Goal: Information Seeking & Learning: Learn about a topic

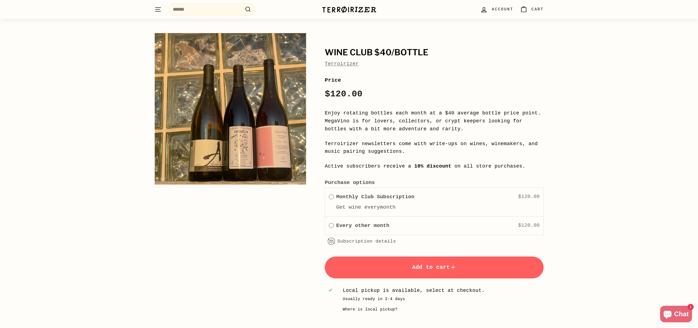
scroll to position [849, 0]
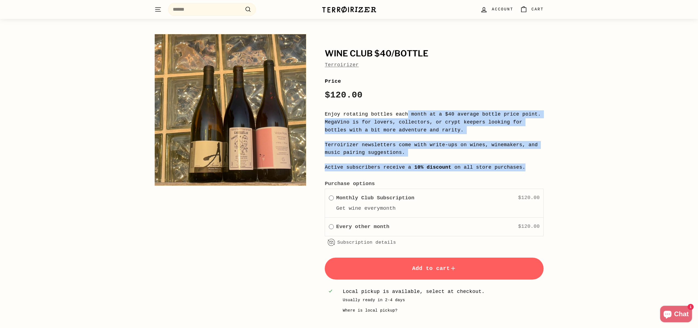
drag, startPoint x: 409, startPoint y: 114, endPoint x: 546, endPoint y: 168, distance: 148.0
click at [546, 168] on div "**********" at bounding box center [348, 176] width 411 height 291
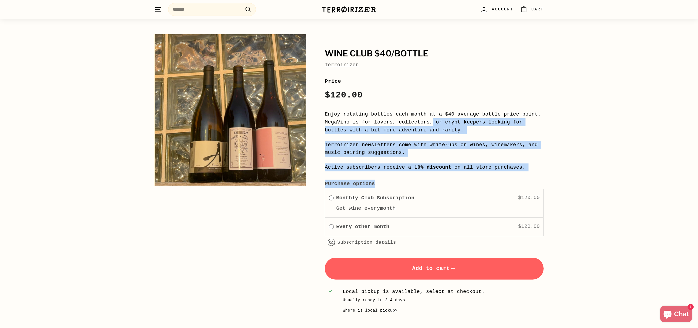
drag, startPoint x: 562, startPoint y: 176, endPoint x: 428, endPoint y: 121, distance: 145.0
click at [432, 123] on div "**********" at bounding box center [349, 171] width 698 height 302
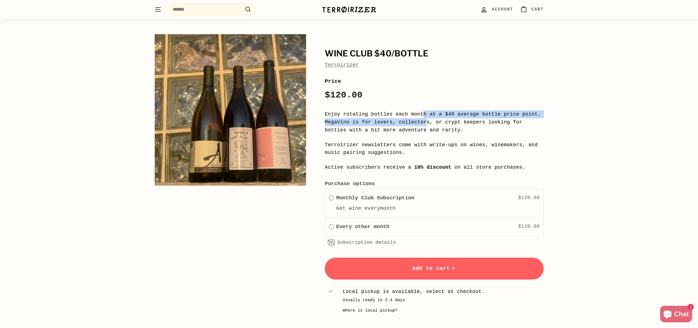
drag, startPoint x: 428, startPoint y: 121, endPoint x: 423, endPoint y: 111, distance: 11.5
click at [423, 111] on p "Enjoy rotating bottles each month at a $40 average bottle price point. MegaVino…" at bounding box center [434, 122] width 219 height 24
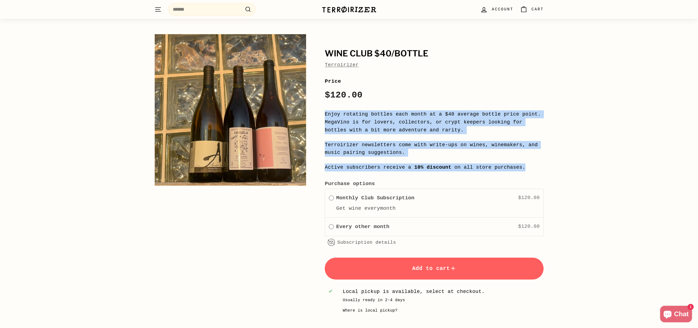
drag, startPoint x: 421, startPoint y: 110, endPoint x: 537, endPoint y: 165, distance: 128.4
click at [537, 165] on div "**********" at bounding box center [434, 195] width 219 height 237
click at [537, 165] on p "Active subscribers receive a 10% discount on all store purchases." at bounding box center [434, 168] width 219 height 8
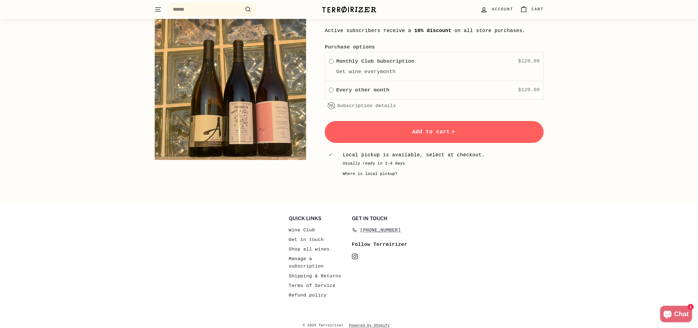
scroll to position [995, 0]
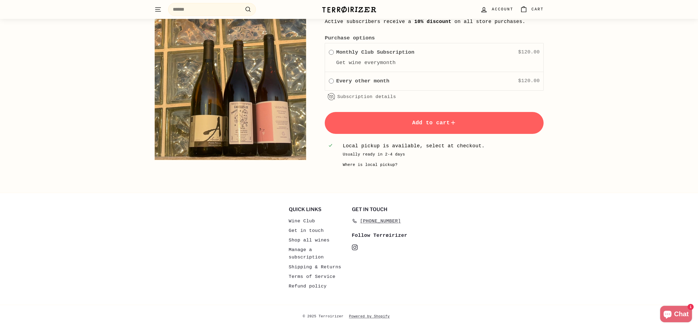
click at [330, 76] on div "**********" at bounding box center [434, 81] width 218 height 18
click at [249, 134] on img at bounding box center [231, 84] width 152 height 152
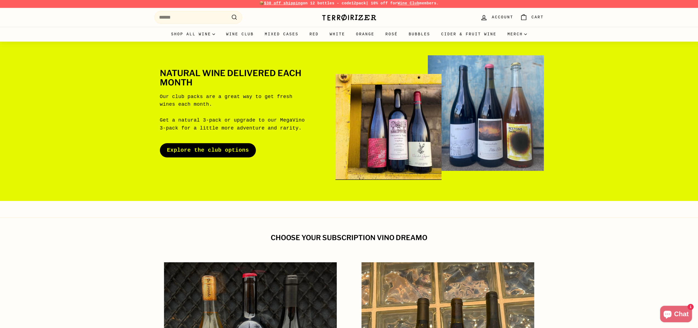
scroll to position [0, 0]
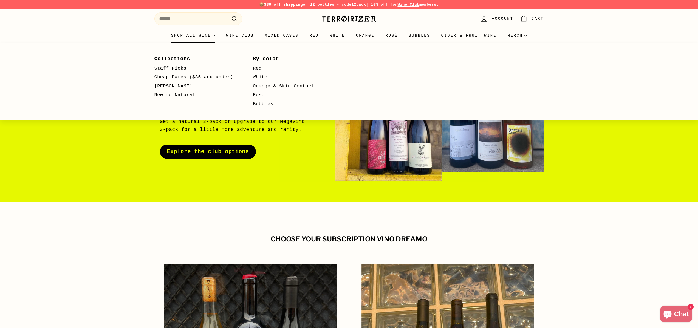
click at [179, 95] on link "New to Natural" at bounding box center [195, 95] width 83 height 9
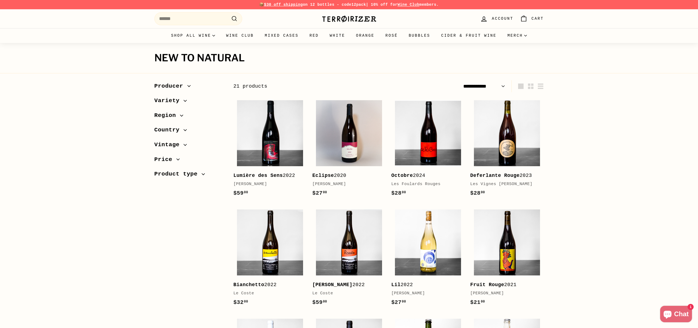
select select "**********"
click at [442, 147] on img at bounding box center [428, 133] width 66 height 66
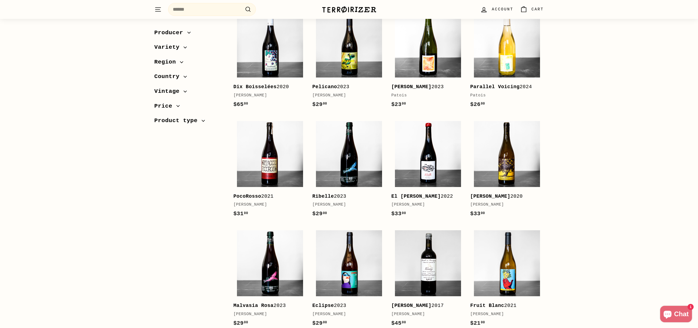
scroll to position [370, 0]
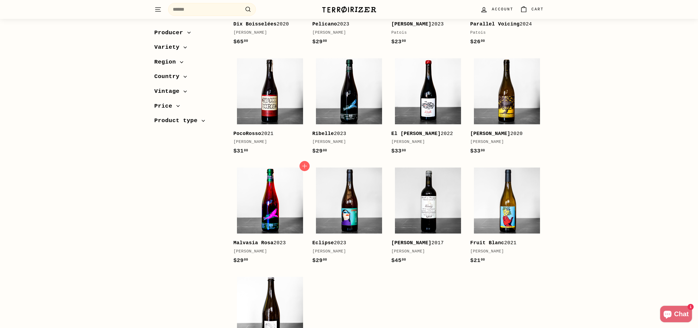
click at [276, 227] on img at bounding box center [270, 201] width 66 height 66
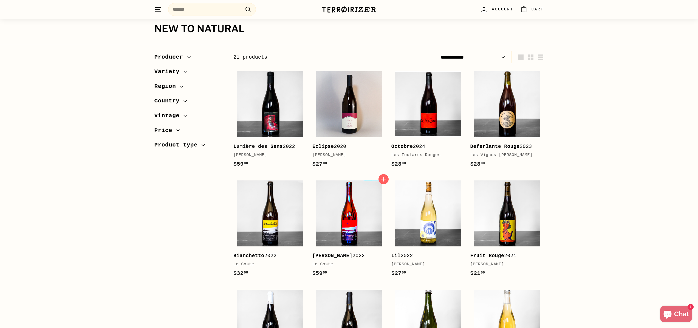
scroll to position [0, 0]
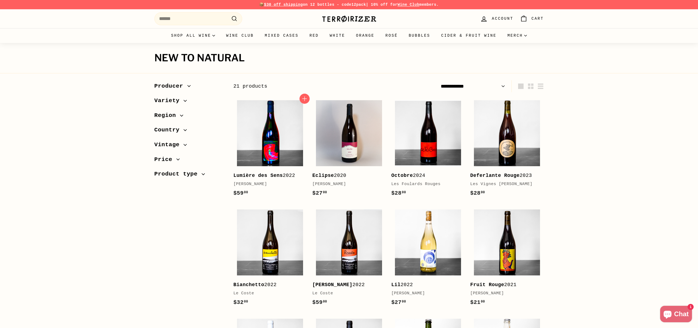
click at [282, 142] on img at bounding box center [270, 133] width 66 height 66
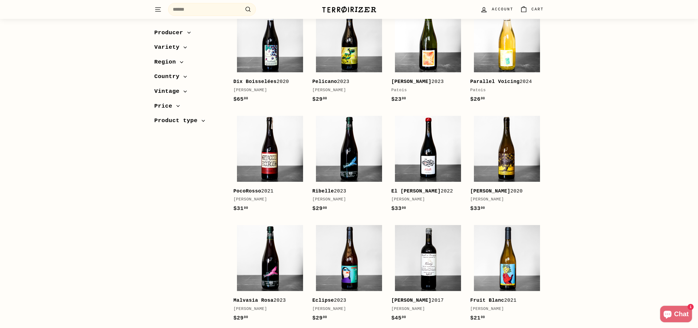
scroll to position [27, 0]
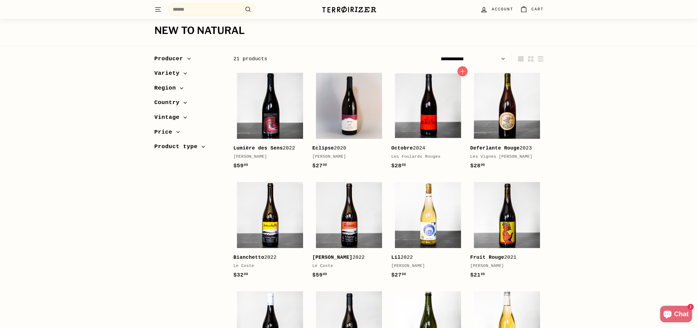
click at [413, 156] on div "Les Foulards Rouges" at bounding box center [425, 157] width 68 height 7
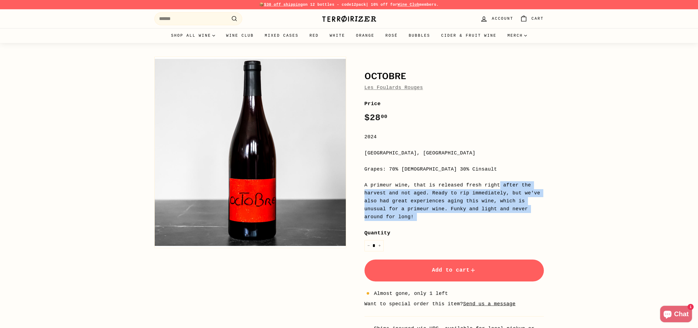
drag, startPoint x: 429, startPoint y: 188, endPoint x: 479, endPoint y: 225, distance: 61.7
click at [479, 225] on div "Price Regular price $28 00 $28.00 / 2024 [GEOGRAPHIC_DATA], [GEOGRAPHIC_DATA] G…" at bounding box center [453, 224] width 179 height 249
drag, startPoint x: 498, startPoint y: 223, endPoint x: 379, endPoint y: 186, distance: 123.9
click at [379, 186] on div "Price Regular price $28 00 $28.00 / 2024 [GEOGRAPHIC_DATA], [GEOGRAPHIC_DATA] G…" at bounding box center [453, 224] width 179 height 249
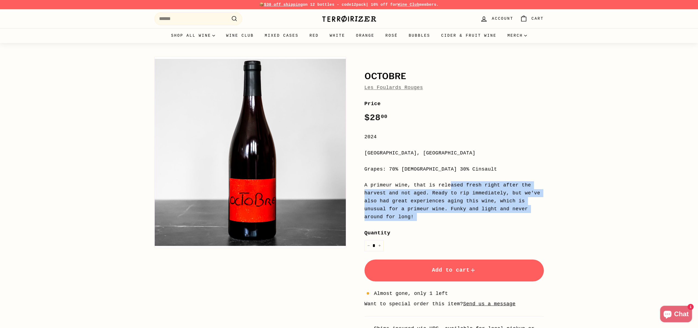
click at [379, 186] on div "A primeur wine, that is released fresh right after the harvest and not aged. Re…" at bounding box center [453, 200] width 179 height 39
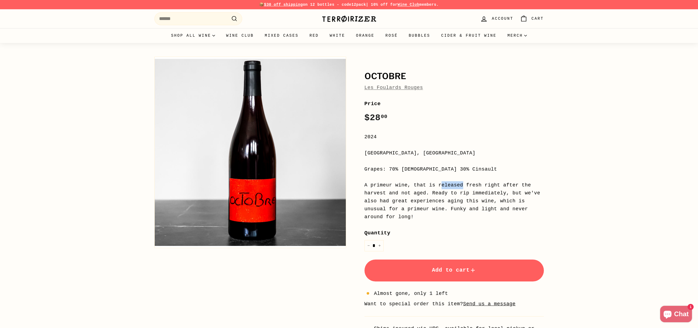
click at [379, 186] on div "A primeur wine, that is released fresh right after the harvest and not aged. Re…" at bounding box center [453, 200] width 179 height 39
click at [362, 183] on div "Octobre Les Foulards Rouges Price Regular price $28 00 $28.00 / 2024 Roussillon…" at bounding box center [448, 201] width 192 height 295
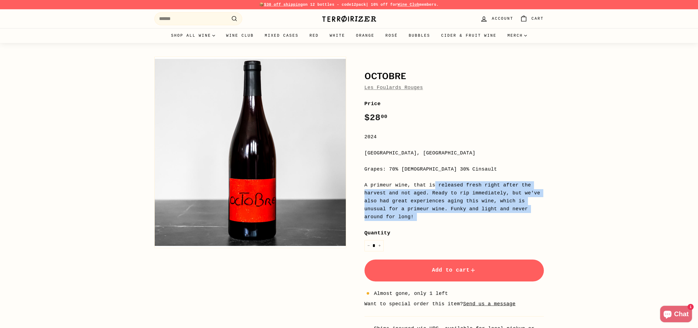
drag, startPoint x: 356, startPoint y: 183, endPoint x: 459, endPoint y: 222, distance: 110.3
click at [459, 222] on div "Octobre Les Foulards Rouges Price Regular price $28 00 $28.00 / 2024 Roussillon…" at bounding box center [448, 201] width 192 height 295
click at [459, 222] on div "Price Regular price $28 00 $28.00 / 2024 Roussillon, France Grapes: 70% Syrah 3…" at bounding box center [453, 224] width 179 height 249
drag, startPoint x: 472, startPoint y: 222, endPoint x: 350, endPoint y: 185, distance: 127.5
click at [350, 185] on div "Octobre Les Foulards Rouges Price Regular price $28 00 $28.00 / 2024 Roussillon…" at bounding box center [445, 205] width 198 height 303
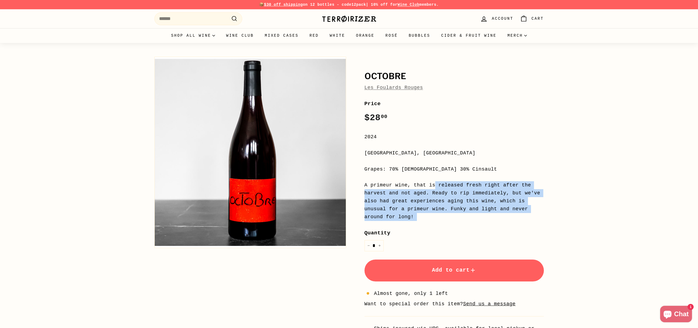
click at [350, 185] on div "Octobre Les Foulards Rouges Price Regular price $28 00 $28.00 / 2024 Roussillon…" at bounding box center [445, 205] width 198 height 303
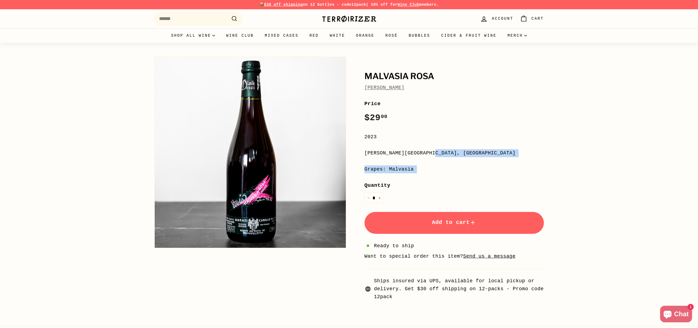
drag, startPoint x: 382, startPoint y: 148, endPoint x: 448, endPoint y: 175, distance: 71.2
click at [450, 178] on div "**********" at bounding box center [453, 200] width 179 height 201
click at [448, 175] on div "**********" at bounding box center [453, 200] width 179 height 201
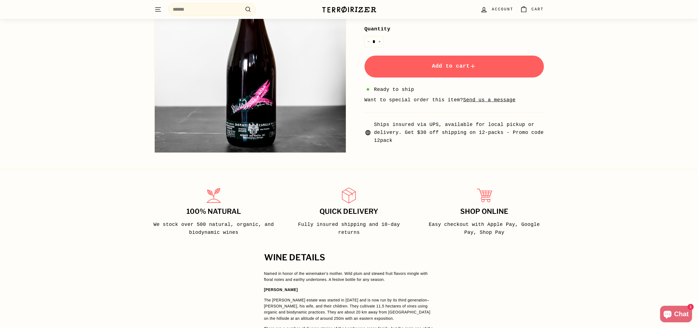
scroll to position [260, 0]
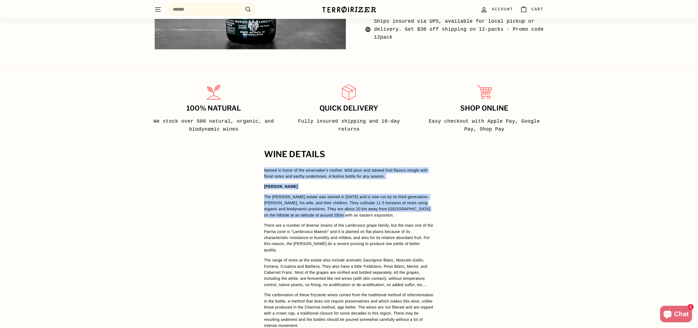
drag, startPoint x: 317, startPoint y: 167, endPoint x: 450, endPoint y: 217, distance: 142.2
click at [450, 217] on div "WINE DETAILS Named in honor of the winemaker's mother. Wild plum and stewed fru…" at bounding box center [349, 283] width 698 height 266
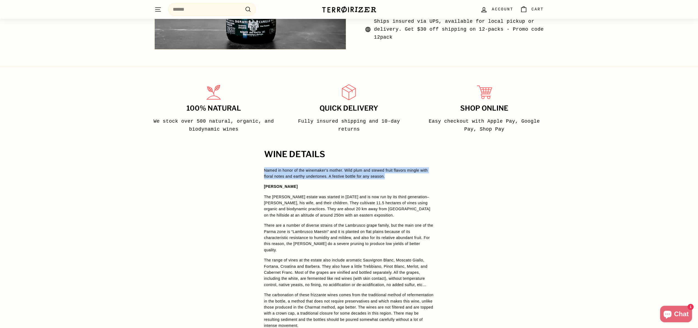
drag, startPoint x: 253, startPoint y: 166, endPoint x: 421, endPoint y: 178, distance: 168.8
click at [421, 178] on div "WINE DETAILS Named in honor of the winemaker's mother. Wild plum and stewed fru…" at bounding box center [349, 283] width 192 height 266
click at [421, 178] on p "Named in honor of the winemaker's mother. Wild plum and stewed fruit flavors mi…" at bounding box center [349, 174] width 170 height 12
drag, startPoint x: 326, startPoint y: 168, endPoint x: 415, endPoint y: 181, distance: 90.6
click at [415, 181] on span "Named in honor of the winemaker's mother. Wild plum and stewed fruit flavors mi…" at bounding box center [349, 266] width 170 height 197
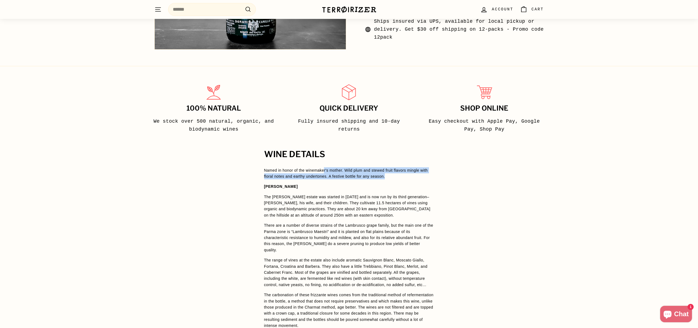
click at [415, 181] on span "Named in honor of the winemaker's mother. Wild plum and stewed fruit flavors mi…" at bounding box center [349, 266] width 170 height 197
drag, startPoint x: 421, startPoint y: 181, endPoint x: 255, endPoint y: 169, distance: 166.5
click at [255, 169] on div "WINE DETAILS Named in honor of the winemaker's mother. Wild plum and stewed fru…" at bounding box center [349, 283] width 192 height 266
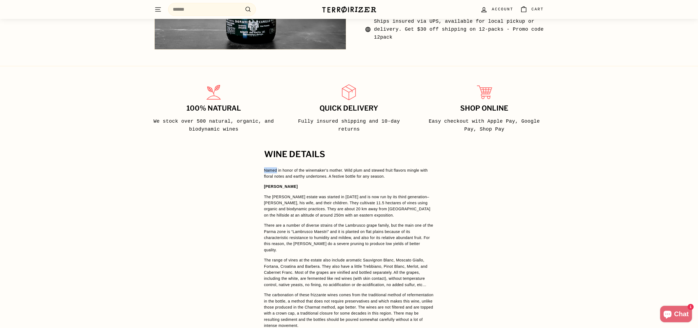
click at [251, 170] on div "WINE DETAILS Named in honor of the winemaker's mother. Wild plum and stewed fru…" at bounding box center [349, 283] width 698 height 266
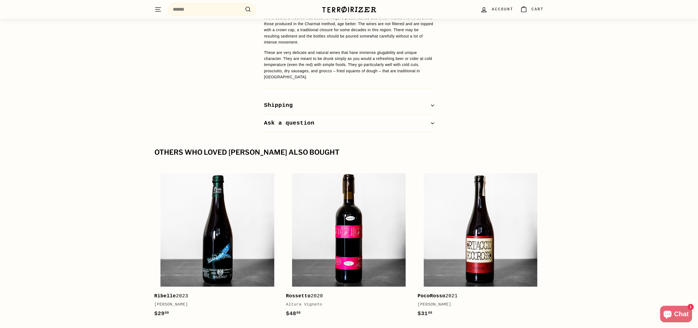
scroll to position [671, 0]
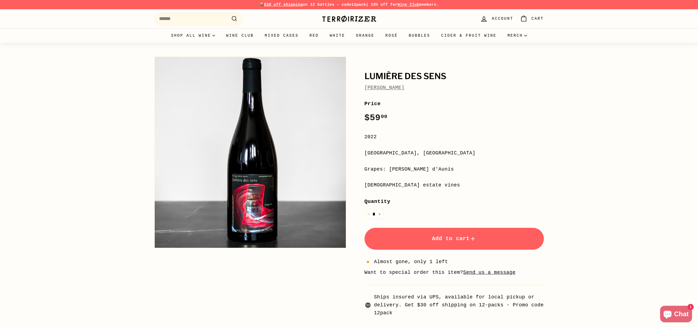
click at [404, 89] on link "[PERSON_NAME]" at bounding box center [384, 87] width 40 height 5
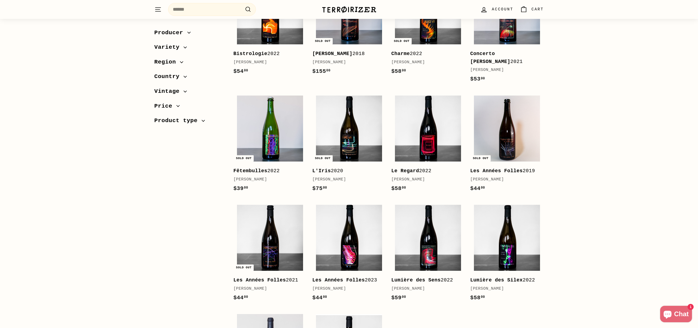
scroll to position [107, 0]
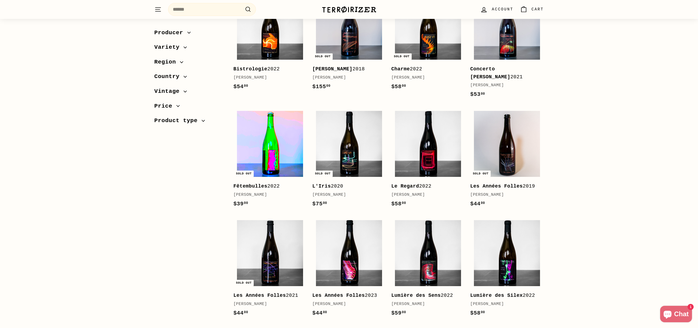
click at [283, 150] on img at bounding box center [270, 144] width 66 height 66
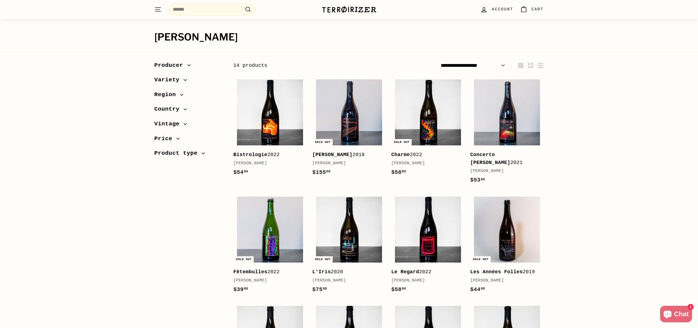
scroll to position [21, 0]
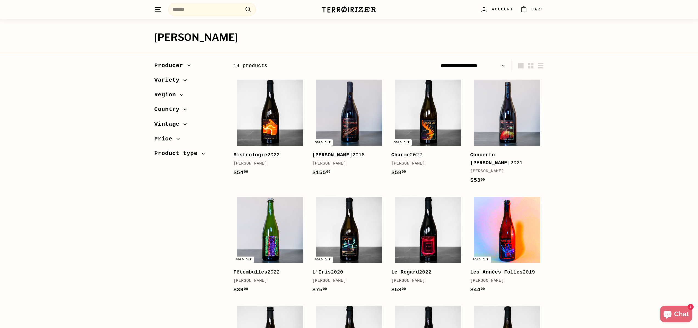
click at [503, 234] on img at bounding box center [507, 230] width 66 height 66
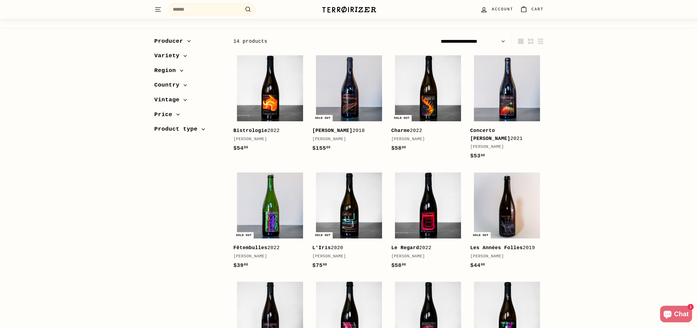
scroll to position [45, 0]
click at [421, 91] on img at bounding box center [428, 88] width 66 height 66
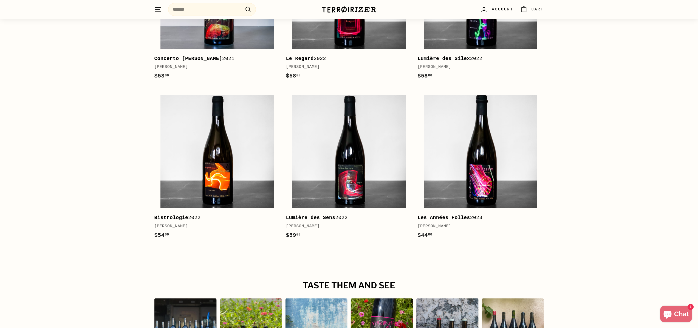
scroll to position [853, 0]
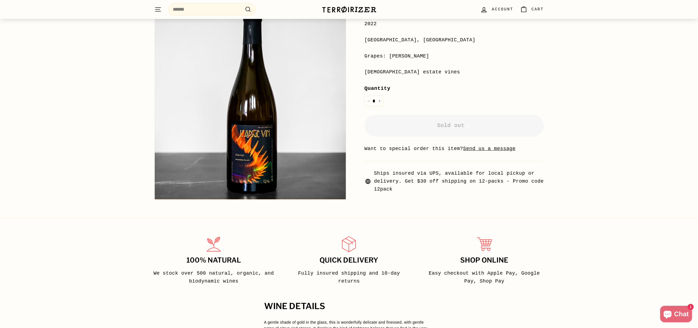
scroll to position [250, 0]
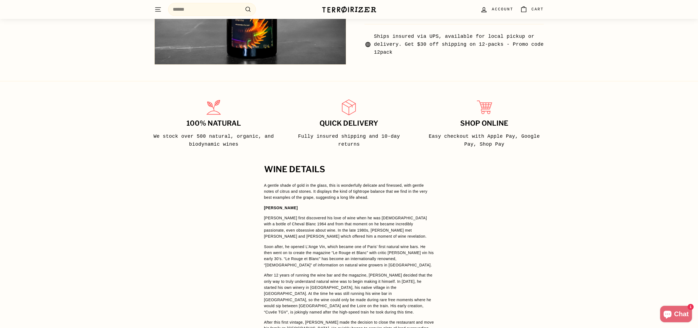
drag, startPoint x: 365, startPoint y: 185, endPoint x: 424, endPoint y: 205, distance: 62.1
click at [424, 205] on span "A gentle shade of gold in the glass, this is wonderfully delicate and finessed,…" at bounding box center [349, 313] width 170 height 260
drag, startPoint x: 424, startPoint y: 205, endPoint x: 263, endPoint y: 179, distance: 163.0
click at [263, 179] on div "WINE DETAILS A gentle shade of gold in the glass, this is wonderfully delicate …" at bounding box center [349, 330] width 192 height 330
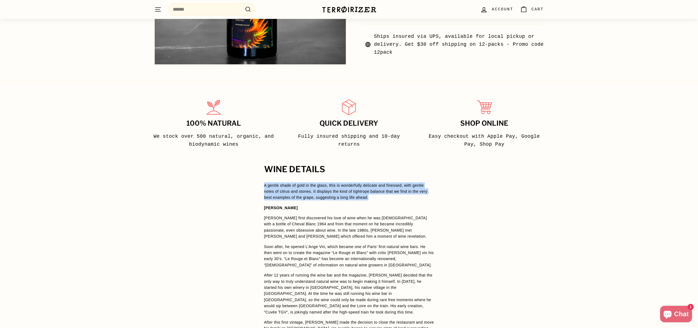
drag, startPoint x: 258, startPoint y: 180, endPoint x: 410, endPoint y: 199, distance: 153.8
click at [410, 199] on div "WINE DETAILS A gentle shade of gold in the glass, this is wonderfully delicate …" at bounding box center [349, 330] width 192 height 330
click at [410, 199] on p "A gentle shade of gold in the glass, this is wonderfully delicate and finessed,…" at bounding box center [349, 192] width 170 height 18
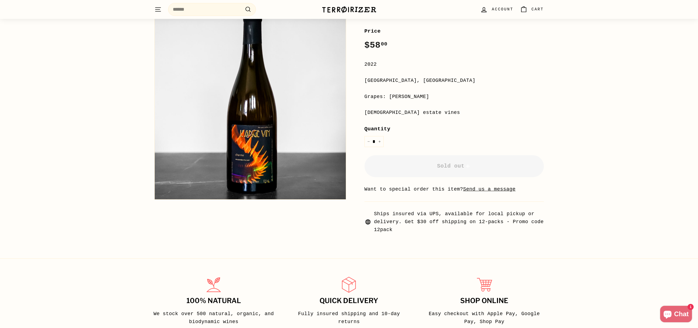
scroll to position [0, 0]
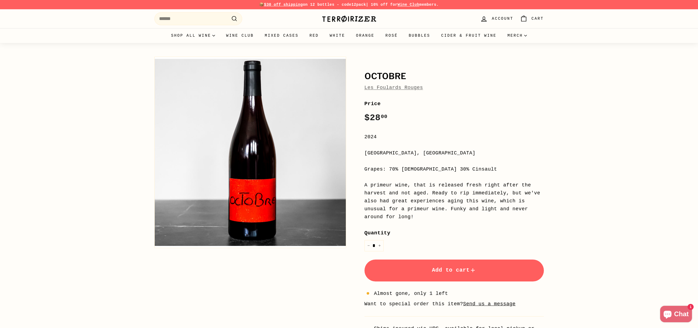
click at [387, 91] on span "Les Foulards Rouges" at bounding box center [393, 88] width 59 height 8
click at [387, 89] on link "Les Foulards Rouges" at bounding box center [393, 87] width 59 height 5
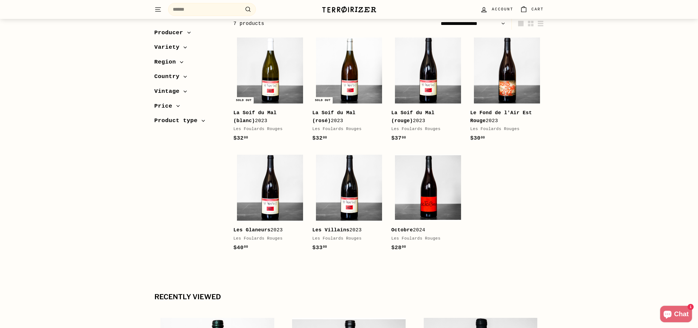
scroll to position [63, 0]
click at [346, 189] on img at bounding box center [349, 188] width 66 height 66
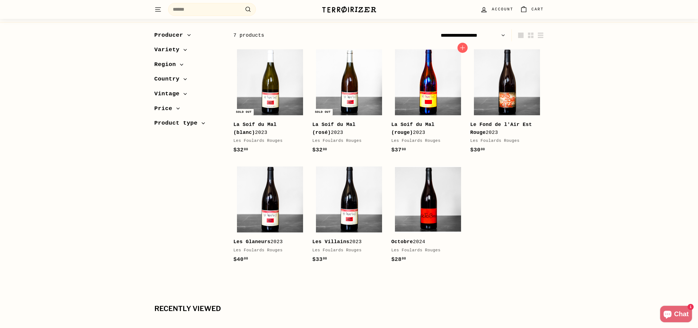
scroll to position [50, 0]
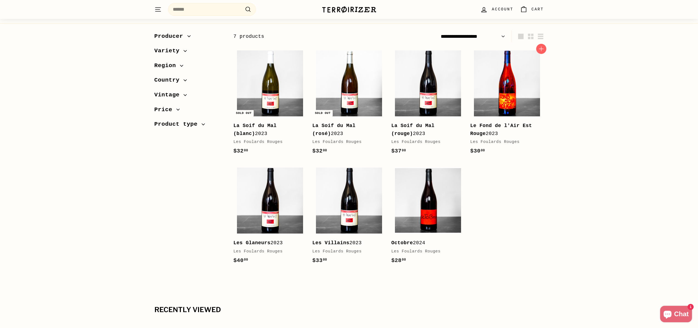
click at [510, 90] on img at bounding box center [507, 83] width 66 height 66
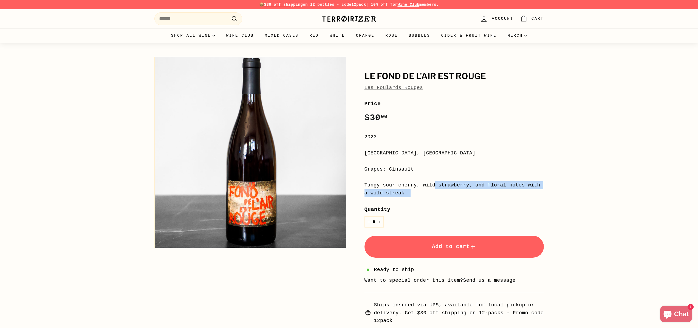
drag, startPoint x: 367, startPoint y: 181, endPoint x: 439, endPoint y: 197, distance: 73.9
click at [439, 197] on div "Le Fond de l'Air Est Rouge Les Foulards Rouges Price Regular price $30 00 $30.0…" at bounding box center [448, 189] width 192 height 271
click at [439, 197] on div "**********" at bounding box center [453, 212] width 179 height 225
drag, startPoint x: 463, startPoint y: 197, endPoint x: 374, endPoint y: 182, distance: 90.6
click at [374, 182] on div "Tangy sour cherry, wild strawberry, and floral notes with a wild streak." at bounding box center [453, 189] width 179 height 16
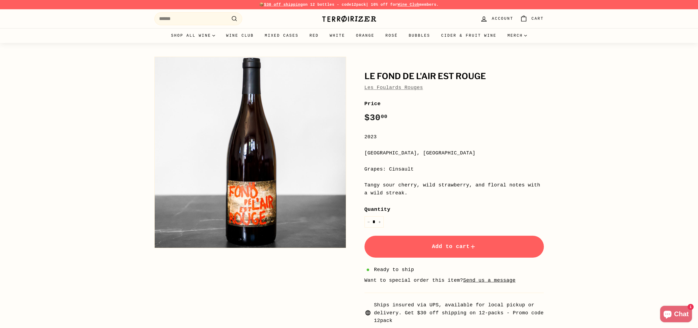
click at [374, 182] on div "Tangy sour cherry, wild strawberry, and floral notes with a wild streak." at bounding box center [453, 189] width 179 height 16
drag, startPoint x: 362, startPoint y: 181, endPoint x: 433, endPoint y: 194, distance: 71.6
click at [433, 194] on div "Le Fond de l'Air Est Rouge Les Foulards Rouges Price Regular price $30 00 $30.0…" at bounding box center [448, 189] width 192 height 271
click at [432, 194] on div "Tangy sour cherry, wild strawberry, and floral notes with a wild streak." at bounding box center [453, 189] width 179 height 16
